Goal: Information Seeking & Learning: Learn about a topic

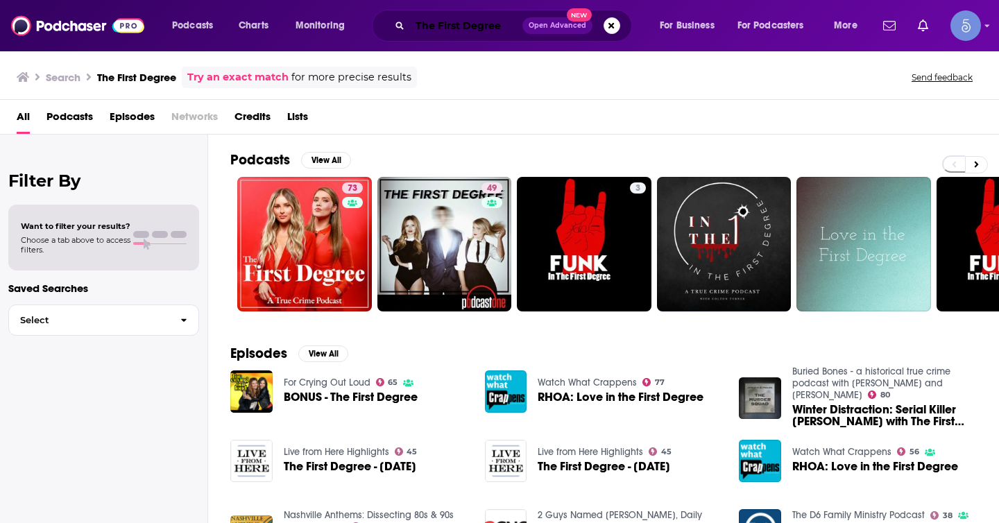
click at [472, 24] on input "The First Degree" at bounding box center [466, 26] width 112 height 22
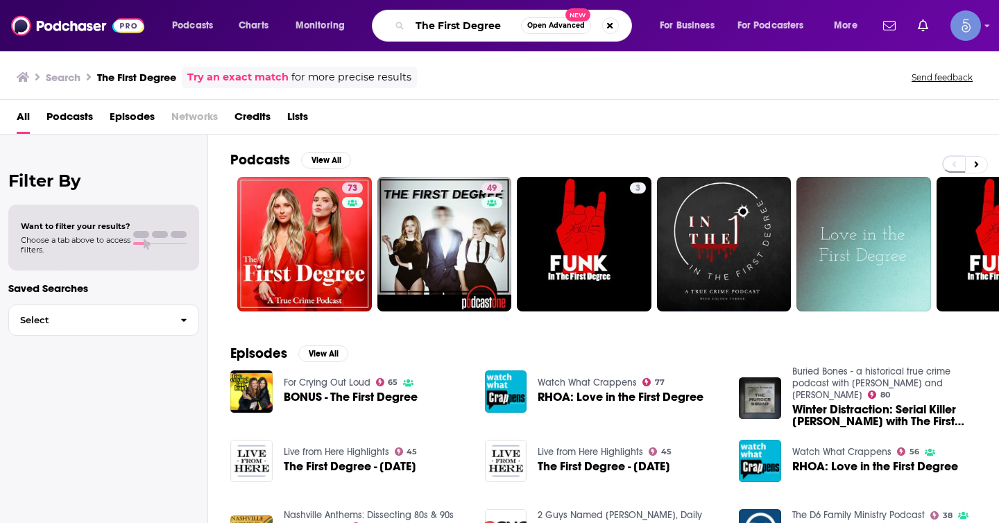
click at [472, 24] on input "The First Degree" at bounding box center [465, 26] width 111 height 22
paste input "[PERSON_NAME] True Crime Podcast"
type input "[PERSON_NAME] True Crime Podcast"
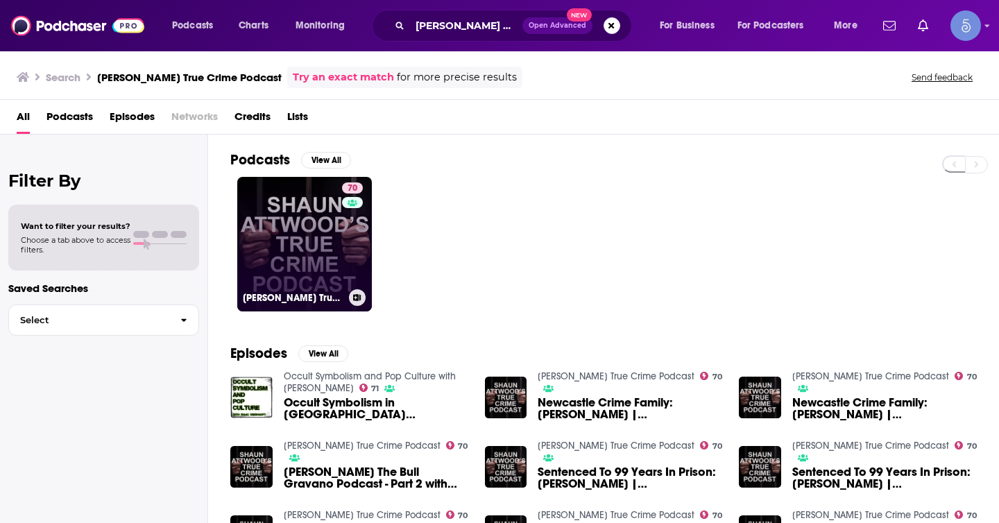
click at [319, 239] on link "70 [PERSON_NAME] True Crime Podcast" at bounding box center [304, 244] width 135 height 135
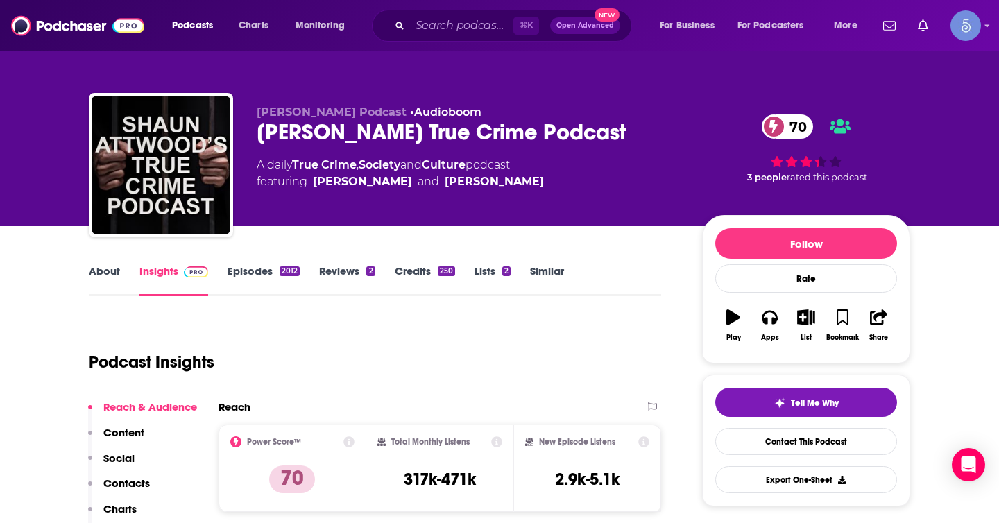
click at [619, 133] on div "[PERSON_NAME] True Crime Podcast 70" at bounding box center [468, 132] width 423 height 27
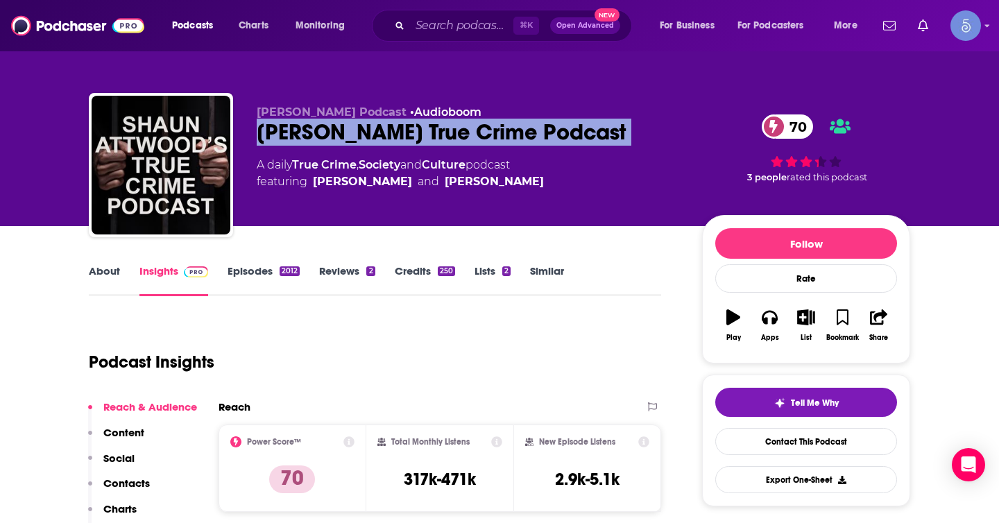
click at [619, 133] on div "[PERSON_NAME] True Crime Podcast 70" at bounding box center [468, 132] width 423 height 27
copy div "[PERSON_NAME] True Crime Podcast 70"
click at [450, 161] on link "Culture" at bounding box center [444, 164] width 44 height 13
